Goal: Information Seeking & Learning: Learn about a topic

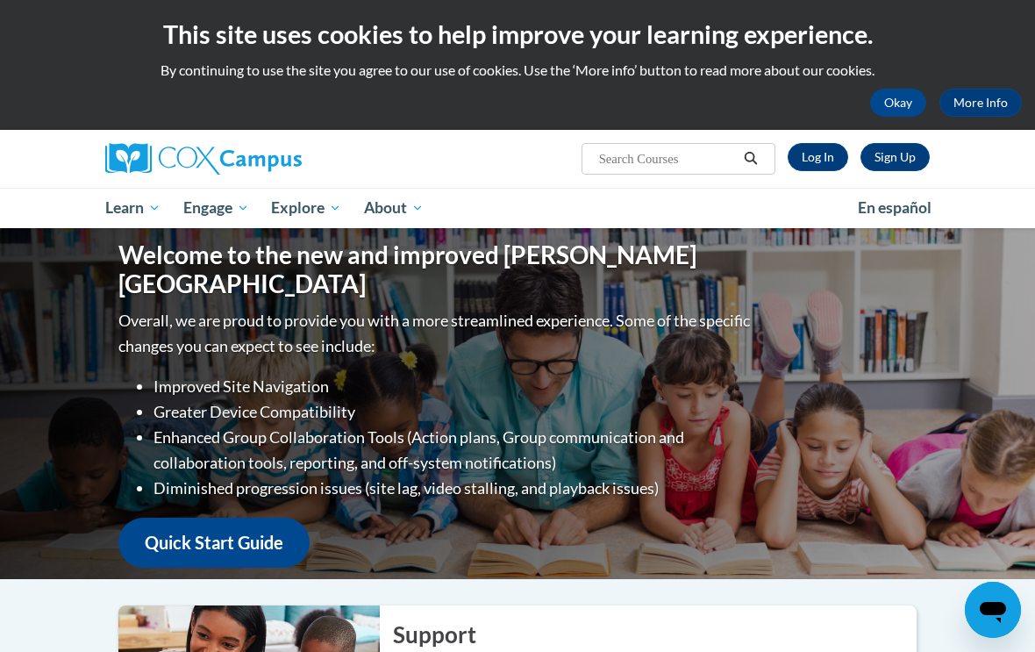
click at [818, 157] on link "Log In" at bounding box center [818, 157] width 61 height 28
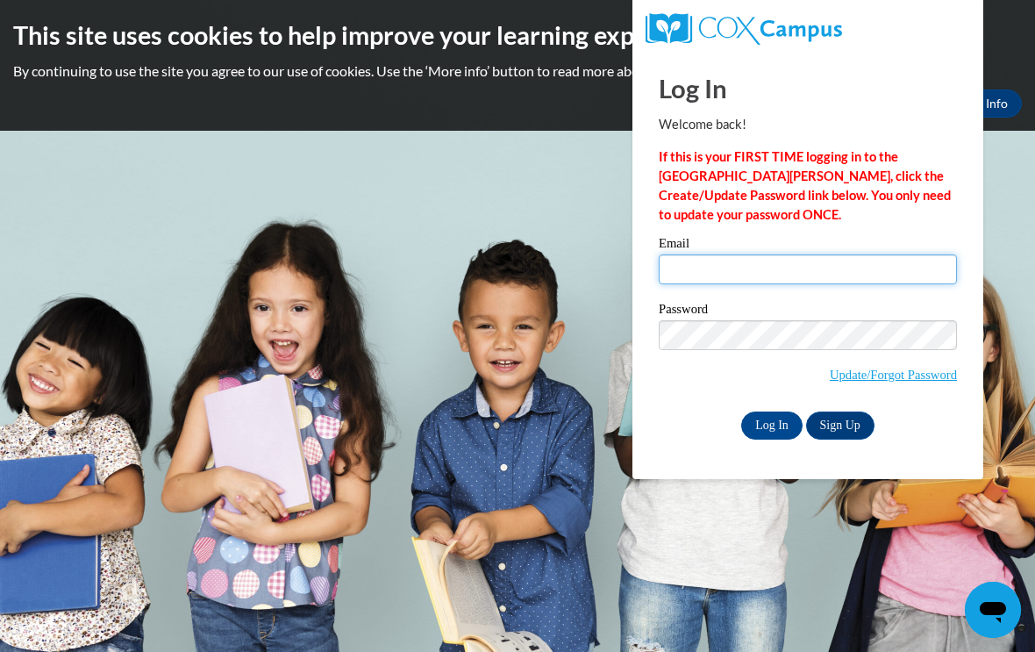
click at [876, 262] on input "Email" at bounding box center [808, 269] width 298 height 30
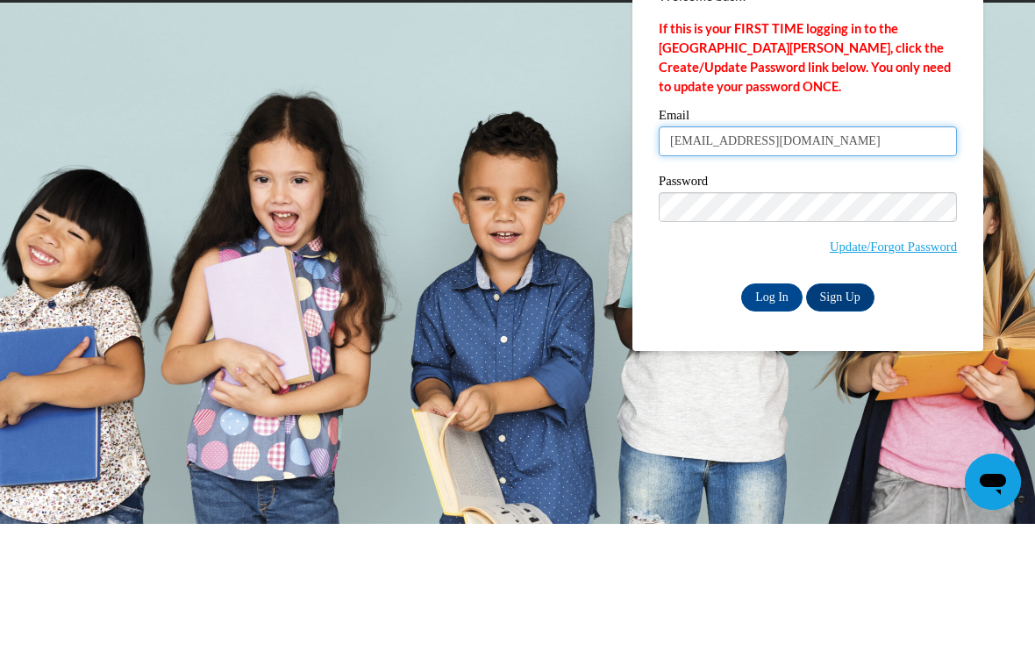
type input "lisaemory0617@yahoo.com"
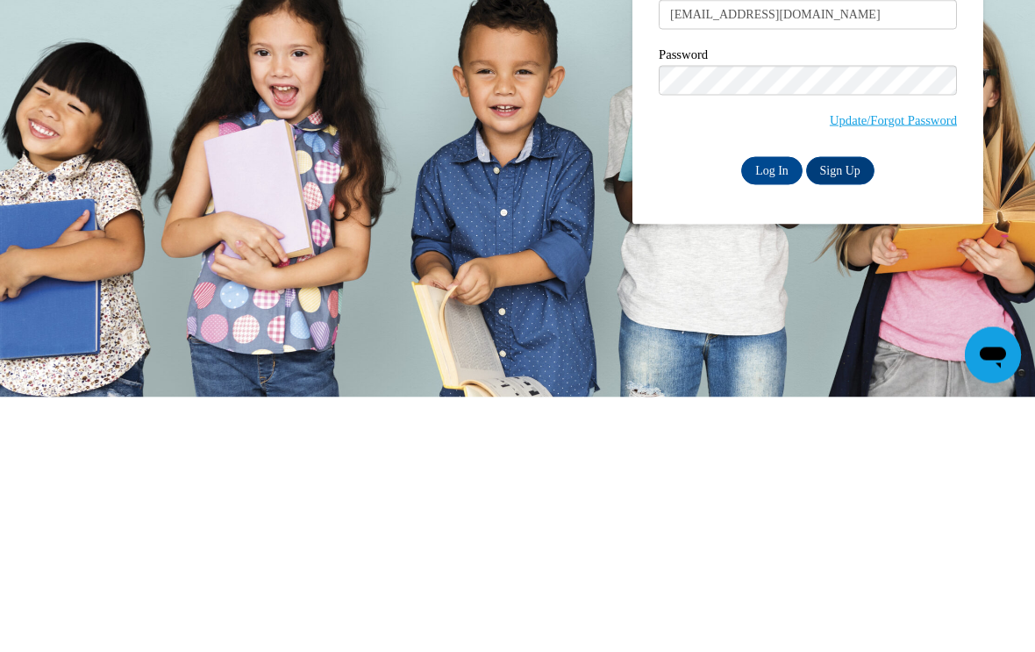
click at [771, 411] on input "Log In" at bounding box center [771, 425] width 61 height 28
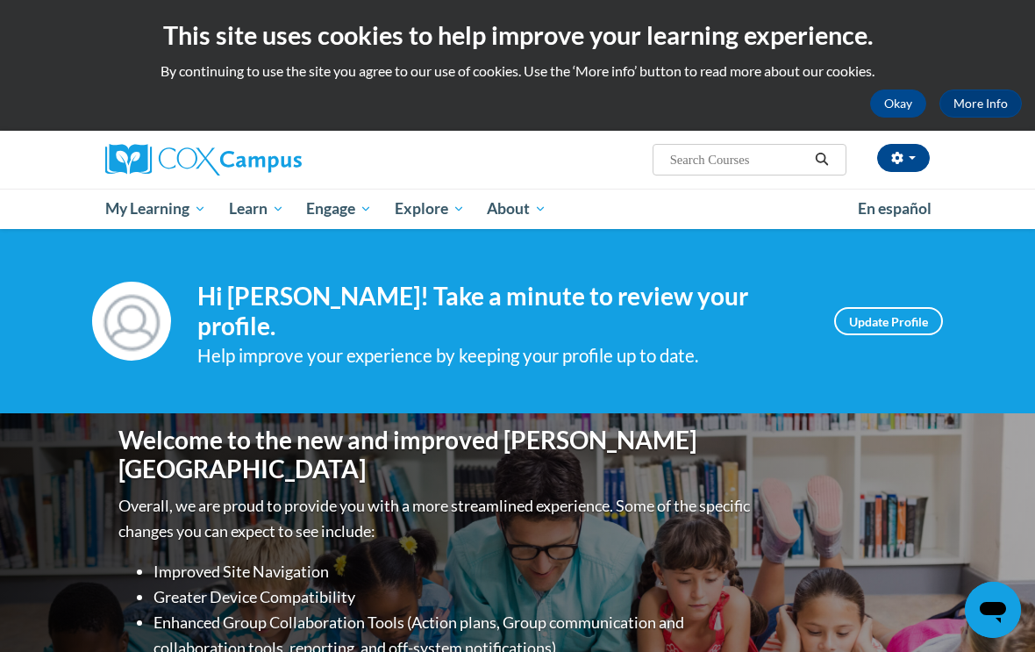
click at [0, 0] on span "My Course Progress" at bounding box center [0, 0] width 0 height 0
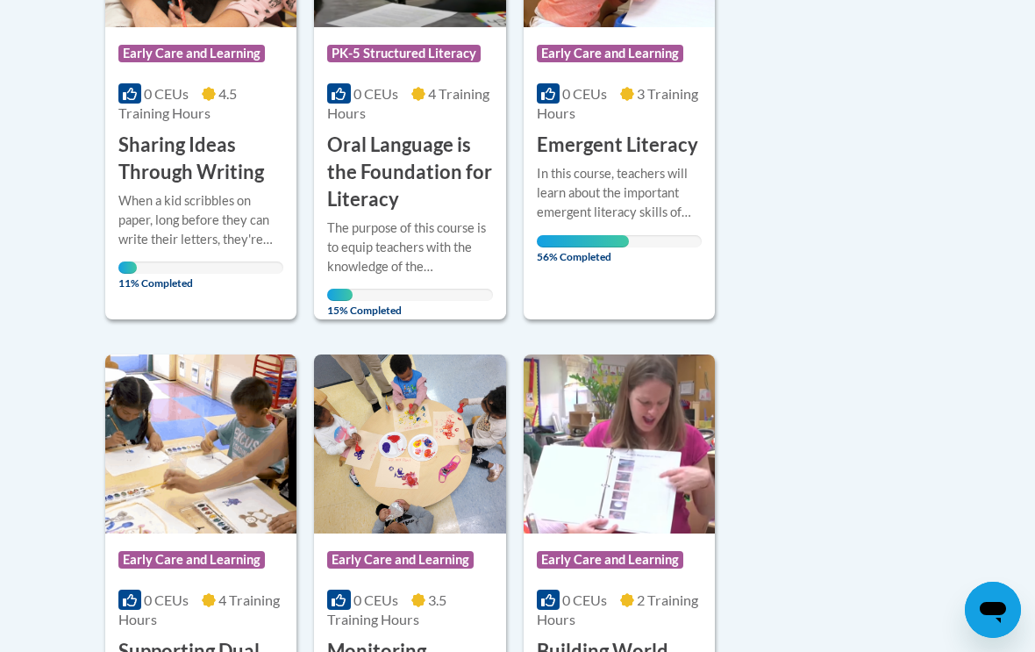
scroll to position [622, 0]
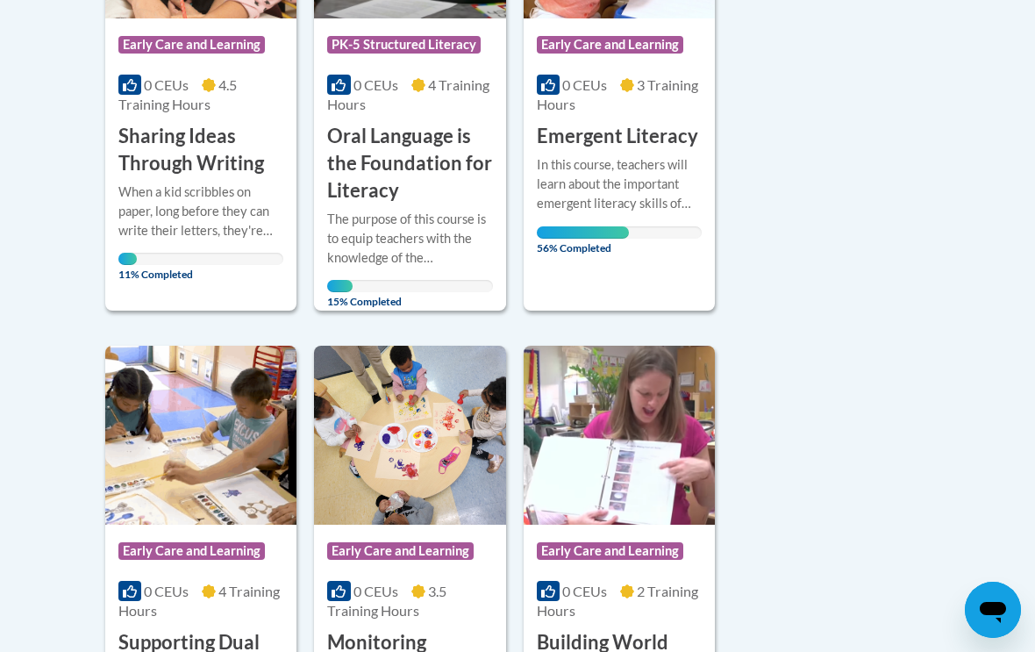
click at [657, 244] on div "More Info Open In this course, teachers will learn about the important emergent…" at bounding box center [619, 201] width 191 height 102
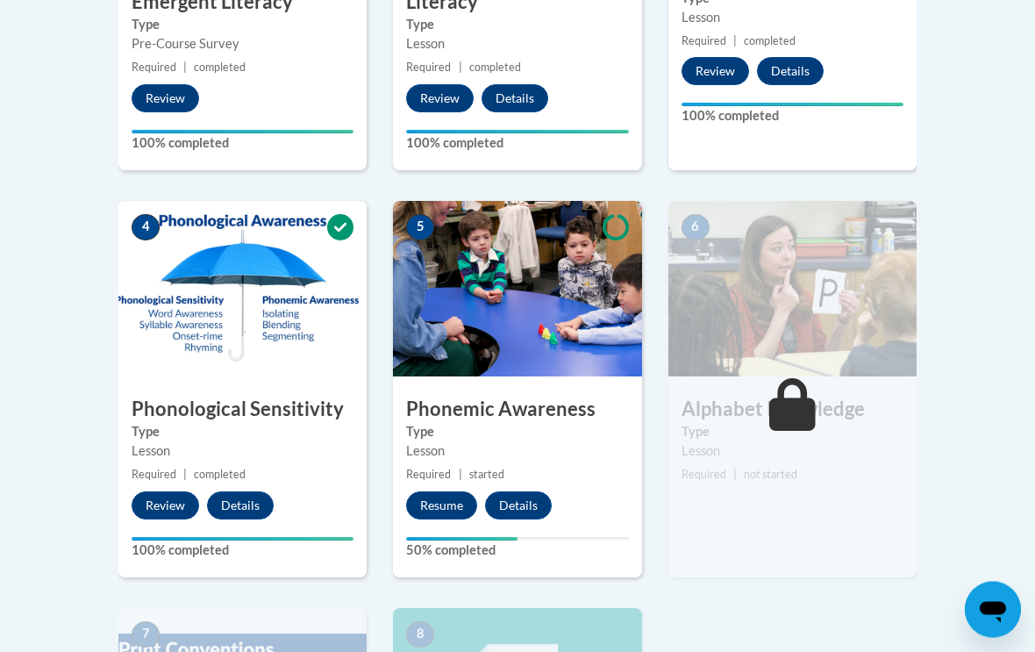
scroll to position [823, 0]
click at [441, 493] on button "Resume" at bounding box center [441, 505] width 71 height 28
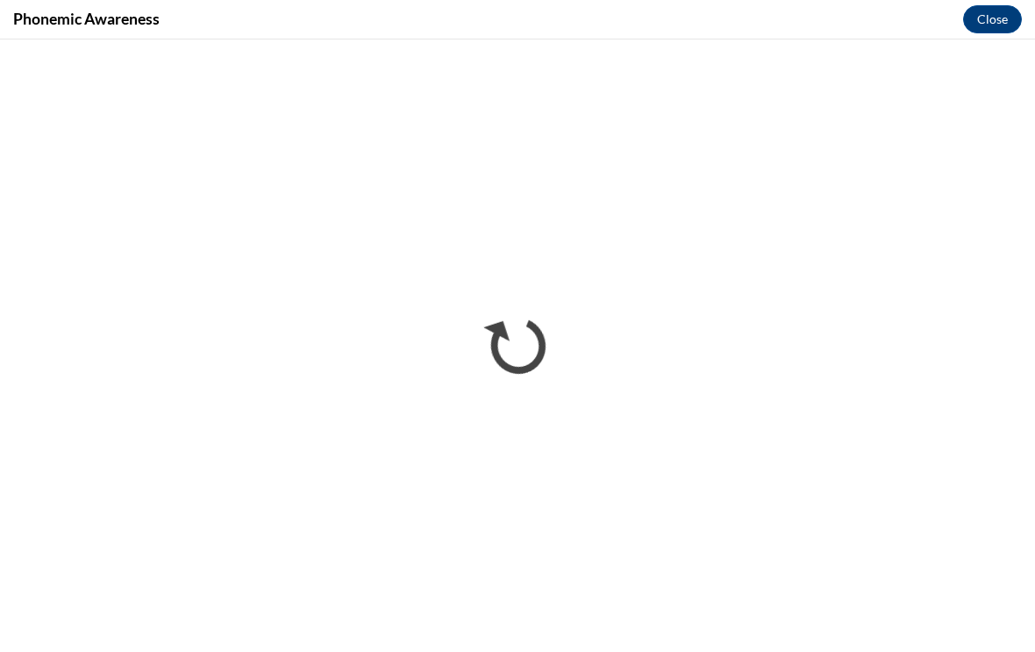
scroll to position [0, 0]
